Goal: Task Accomplishment & Management: Use online tool/utility

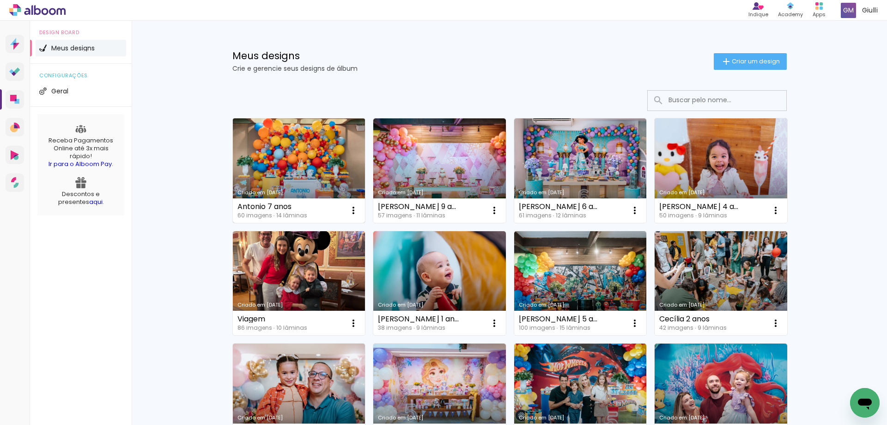
click at [294, 152] on link "Criado em [DATE]" at bounding box center [299, 170] width 133 height 104
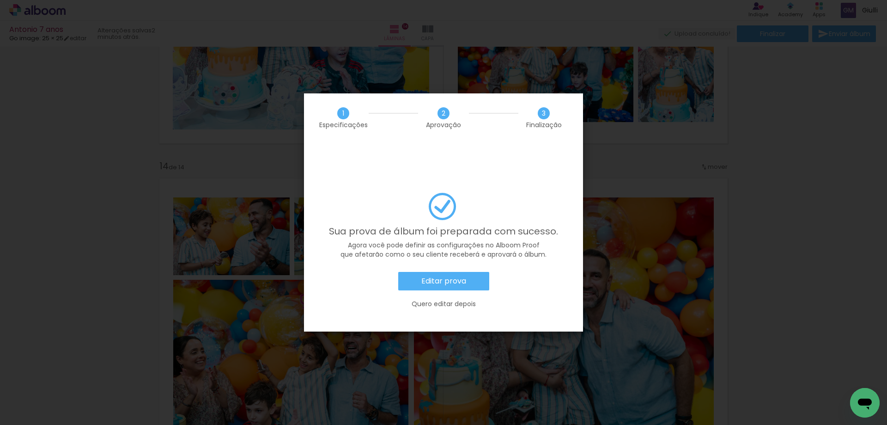
click at [413, 272] on paper-button "Editar prova" at bounding box center [443, 281] width 91 height 18
